Goal: Task Accomplishment & Management: Use online tool/utility

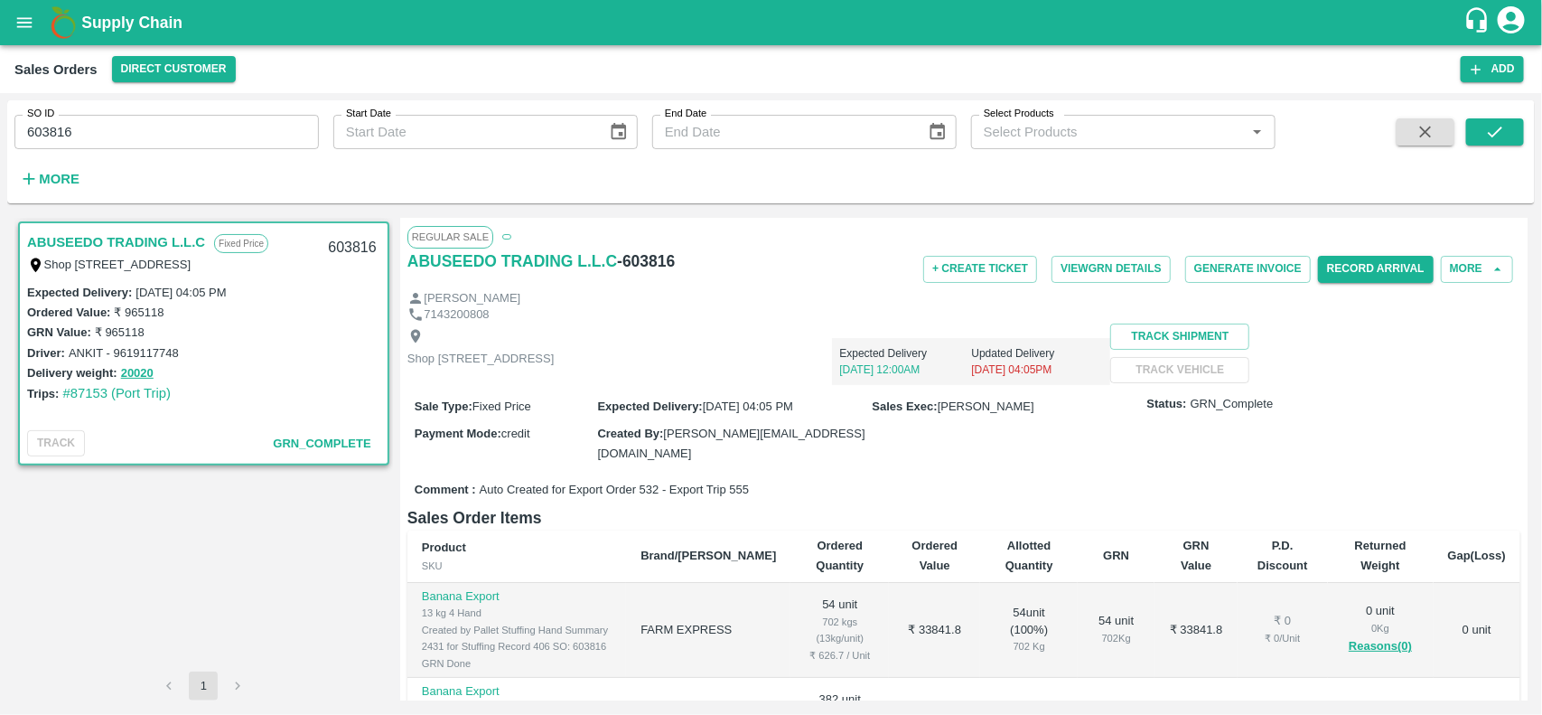
scroll to position [201, 0]
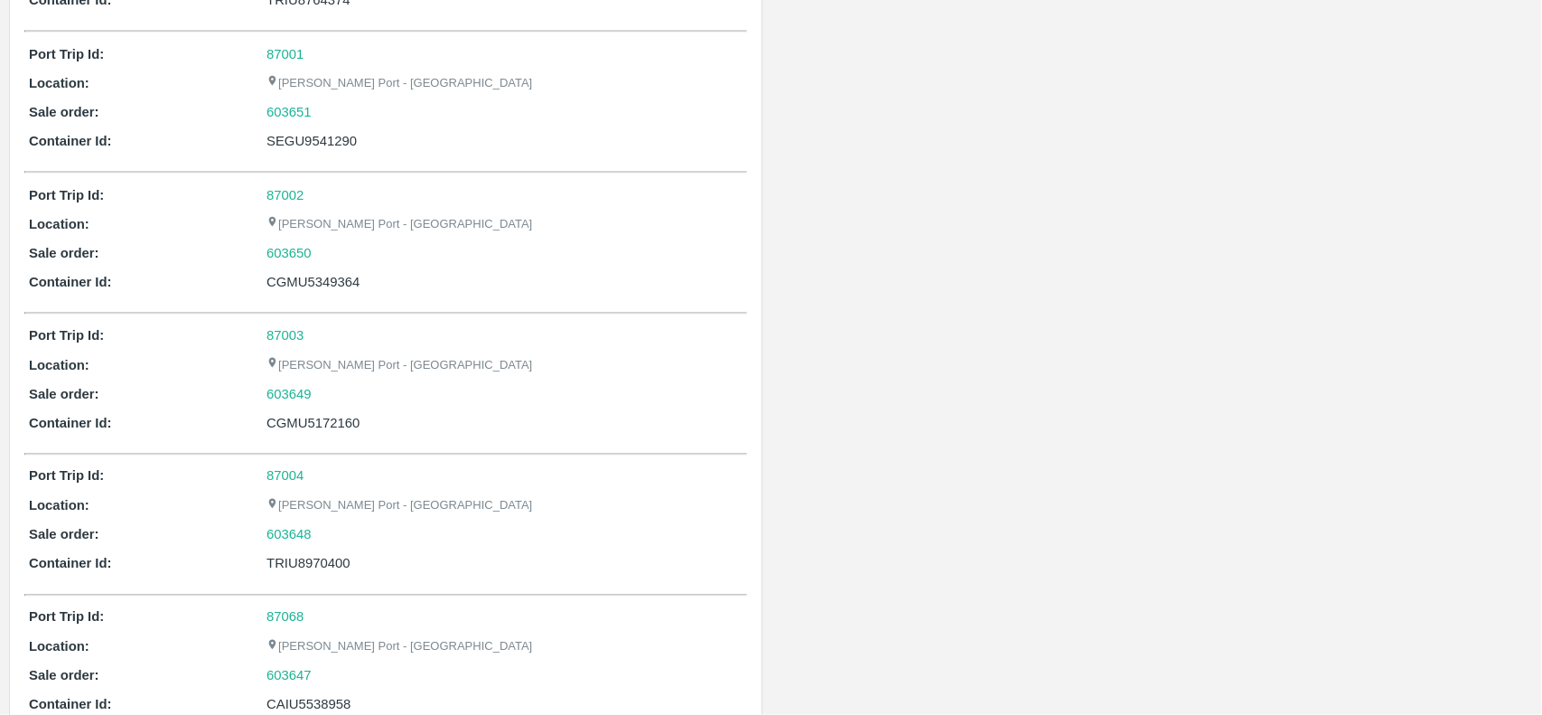
scroll to position [1263, 0]
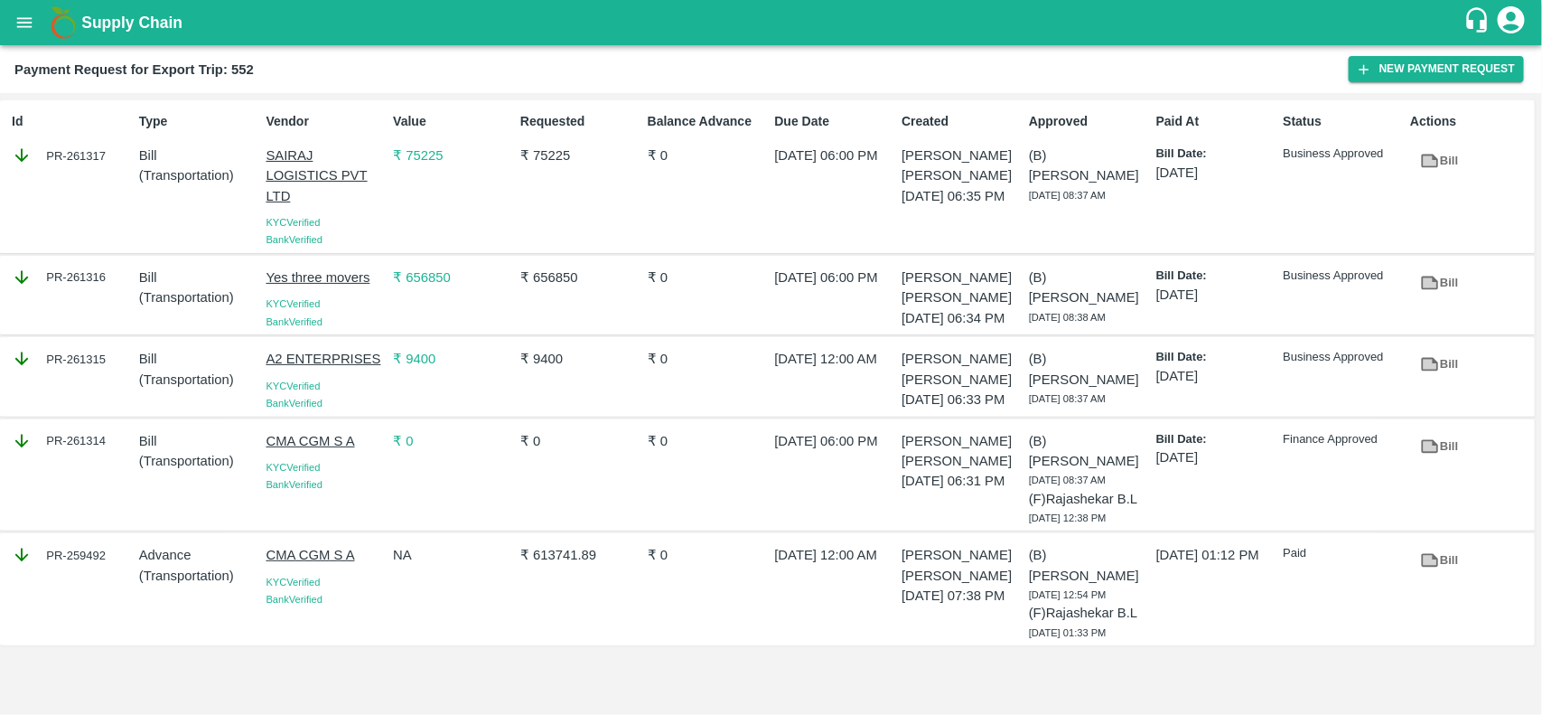
click at [560, 565] on p "₹ 613741.89" at bounding box center [580, 555] width 120 height 20
copy p "613741.89"
click at [560, 565] on p "₹ 613741.89" at bounding box center [580, 555] width 120 height 20
copy p "₹ 613741.89"
